Goal: Find specific page/section: Find specific page/section

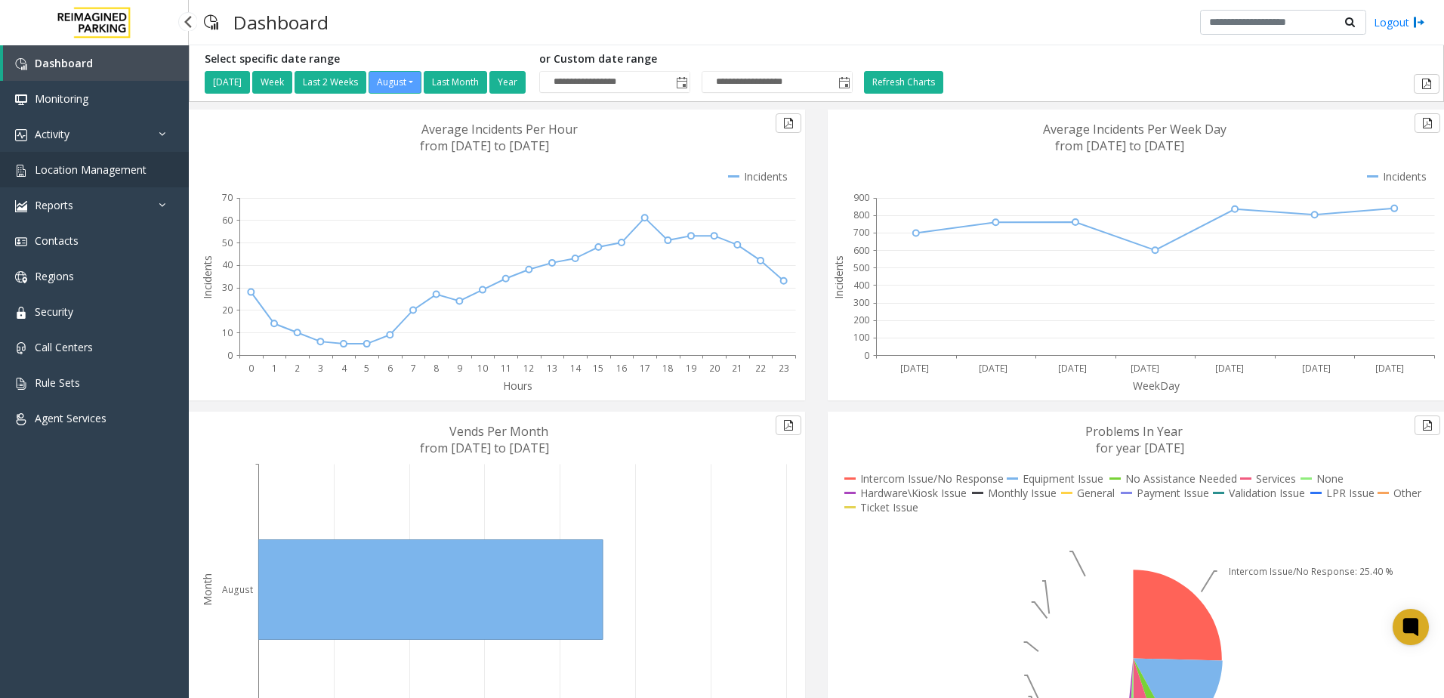
click at [111, 164] on span "Location Management" at bounding box center [91, 169] width 112 height 14
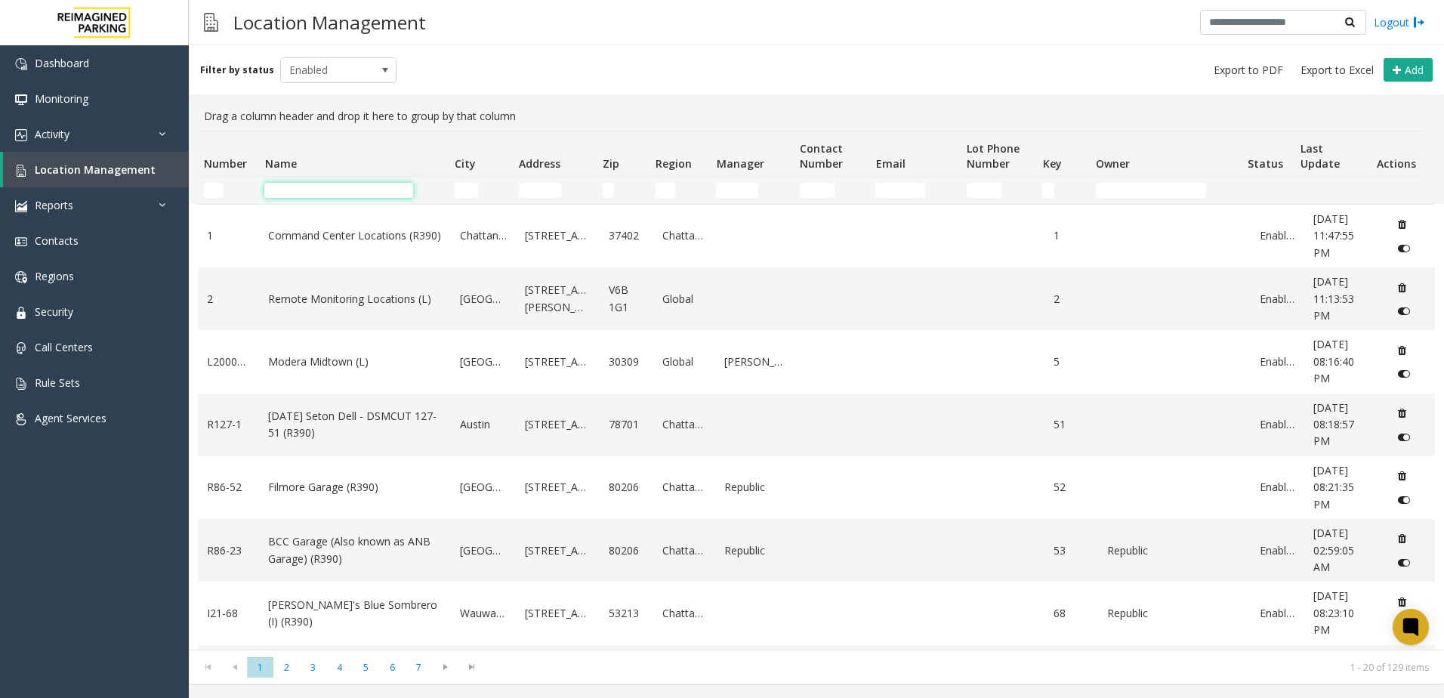
click at [313, 196] on input "Name Filter" at bounding box center [338, 190] width 149 height 15
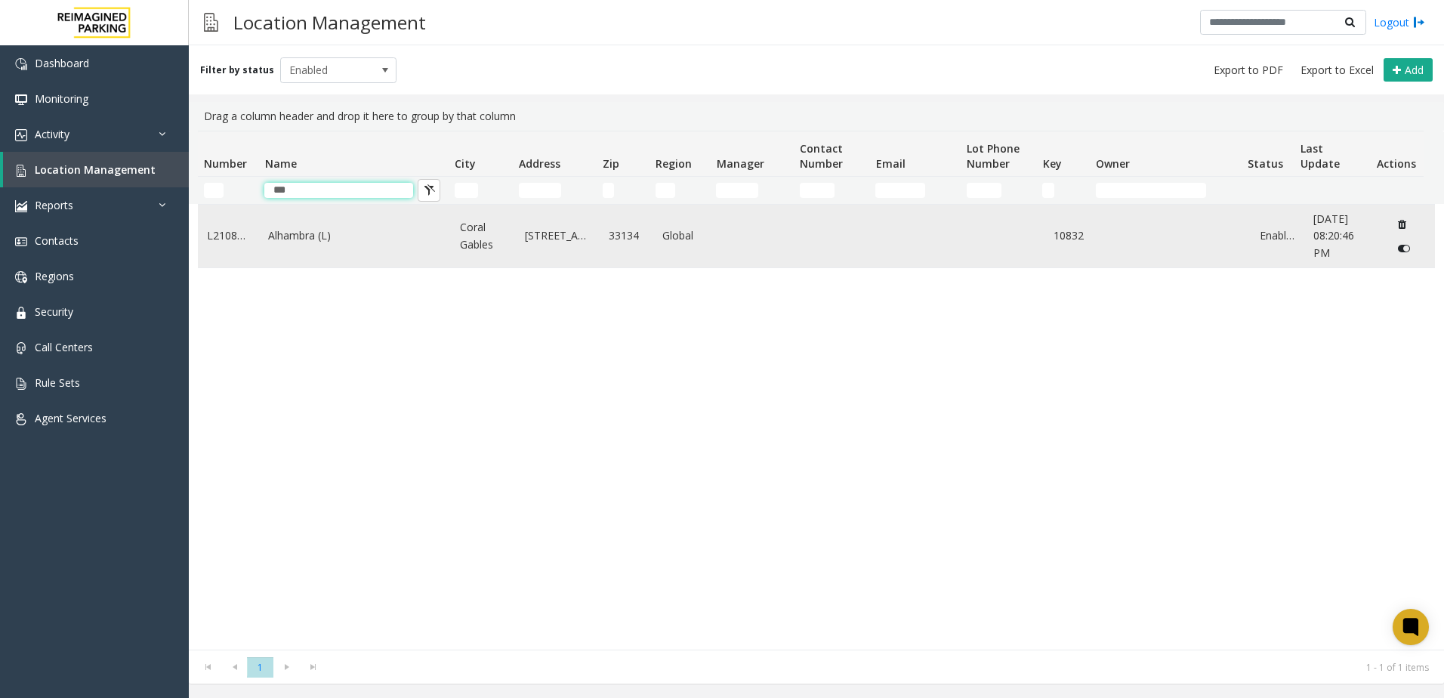
type input "***"
click at [379, 236] on link "Alhambra (L)" at bounding box center [355, 235] width 174 height 17
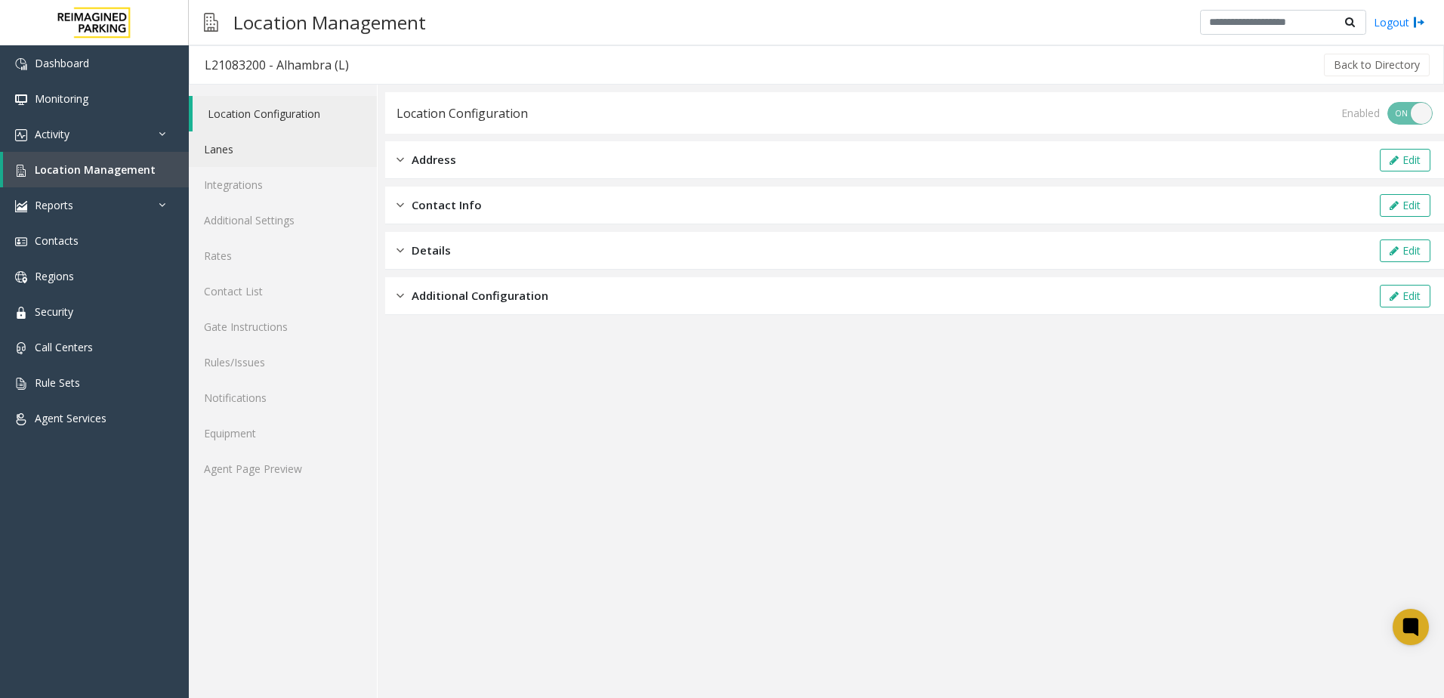
click at [268, 143] on link "Lanes" at bounding box center [283, 148] width 188 height 35
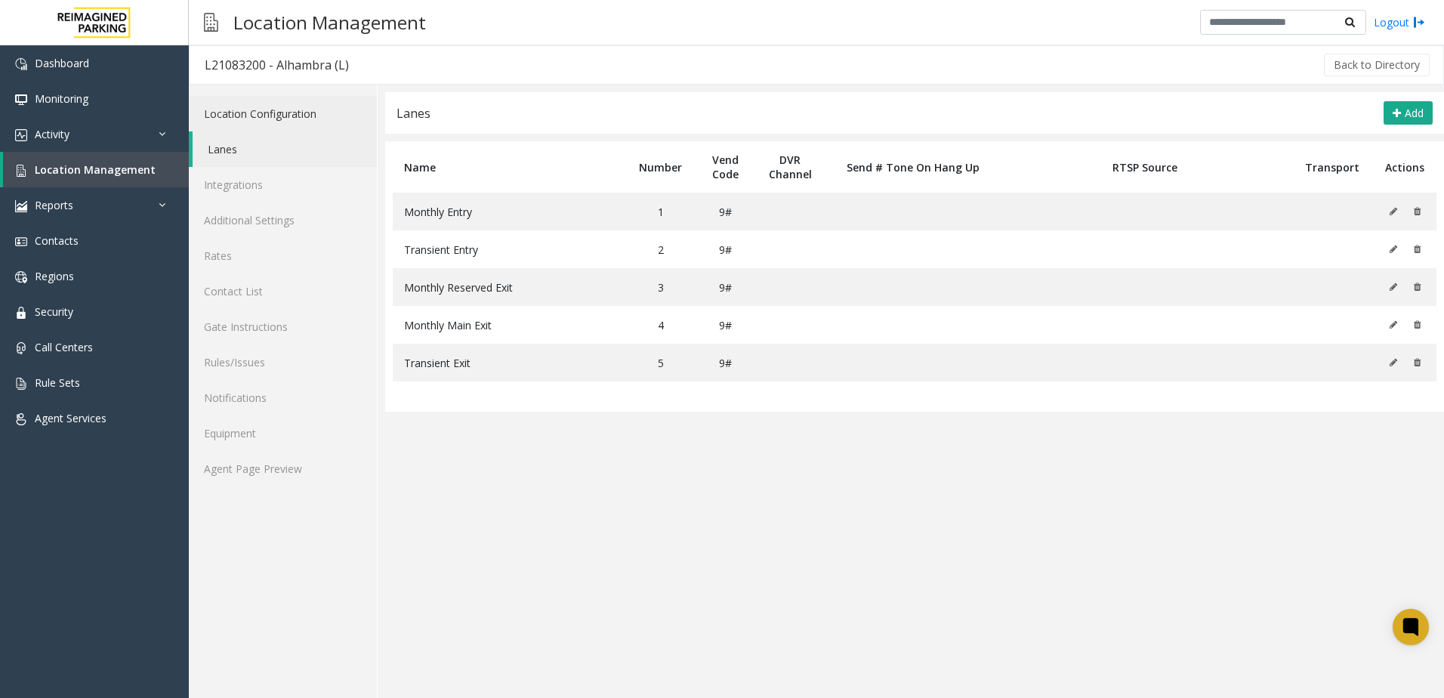
click at [276, 115] on link "Location Configuration" at bounding box center [283, 113] width 188 height 35
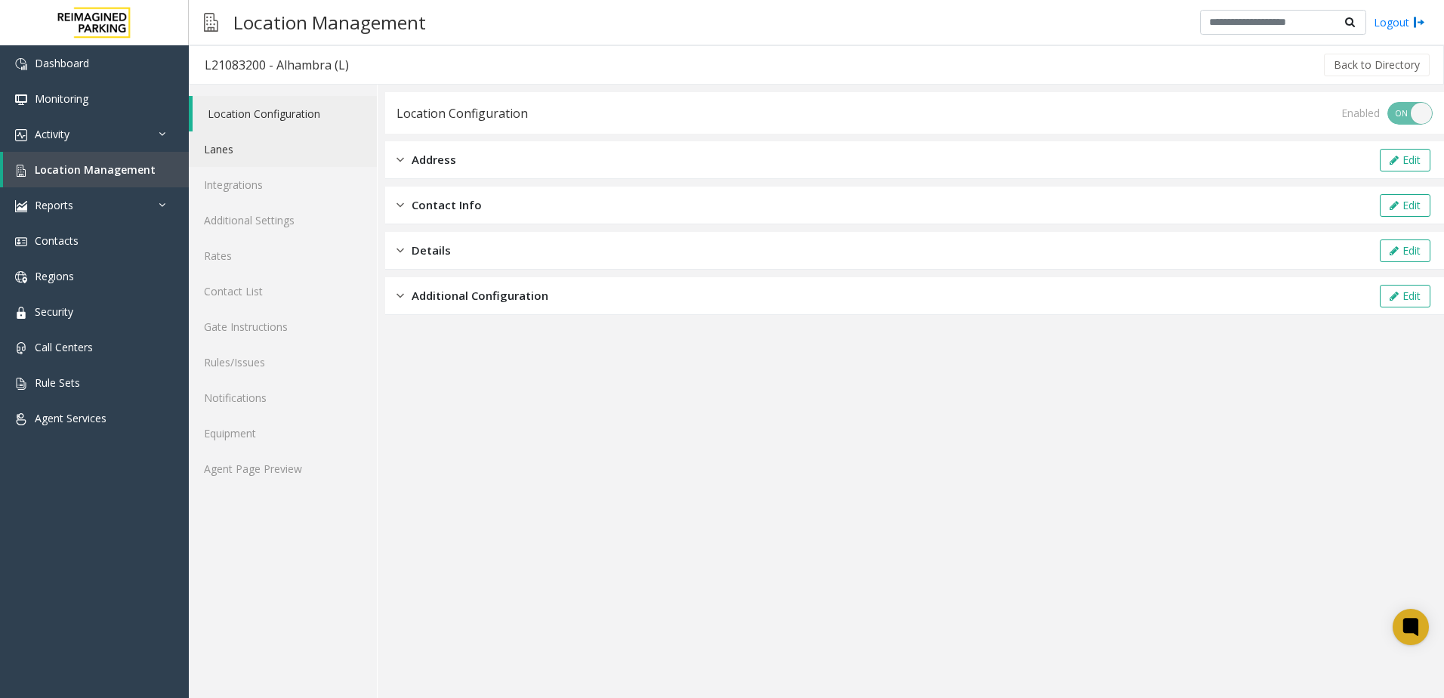
click at [254, 148] on link "Lanes" at bounding box center [283, 148] width 188 height 35
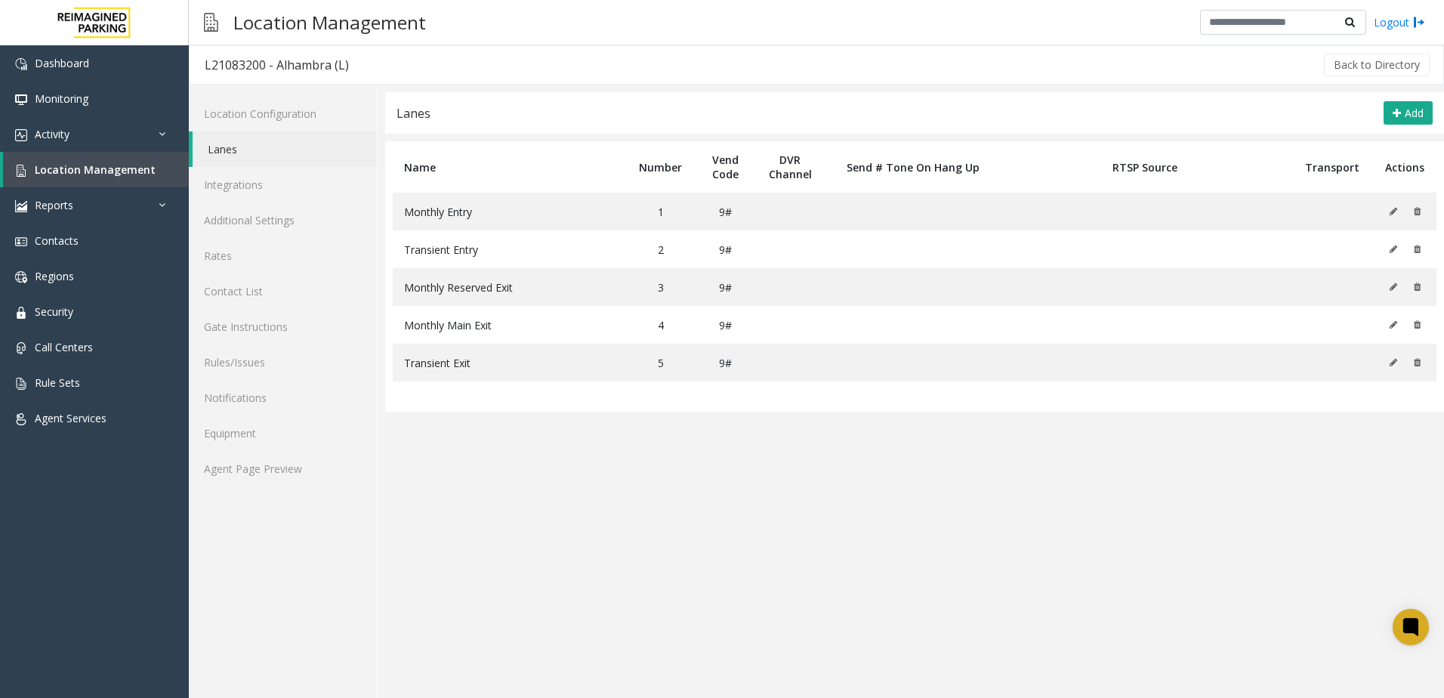
click at [305, 66] on div "L21083200 - Alhambra (L)" at bounding box center [277, 65] width 144 height 20
copy div "Alhambra"
